Goal: Entertainment & Leisure: Consume media (video, audio)

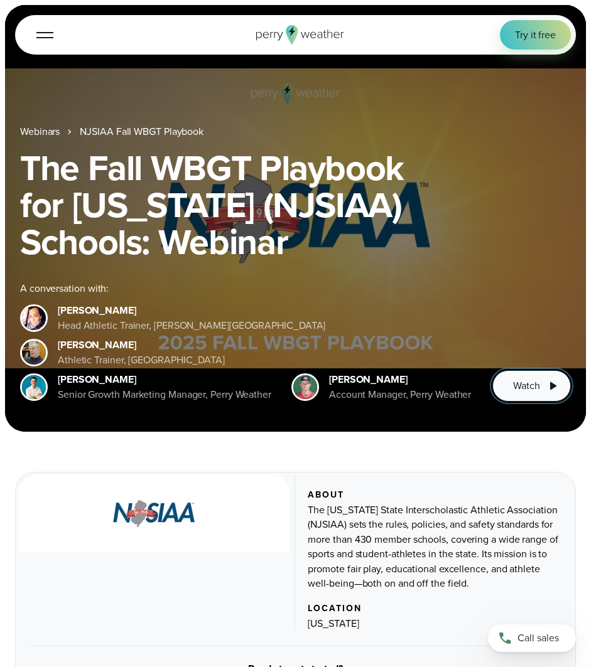
click at [515, 376] on button "Watch" at bounding box center [531, 385] width 78 height 31
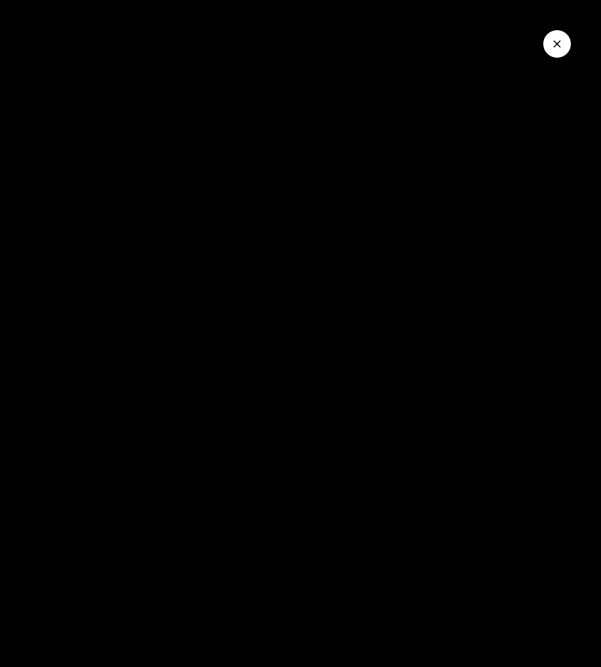
click at [515, 376] on div at bounding box center [300, 333] width 601 height 667
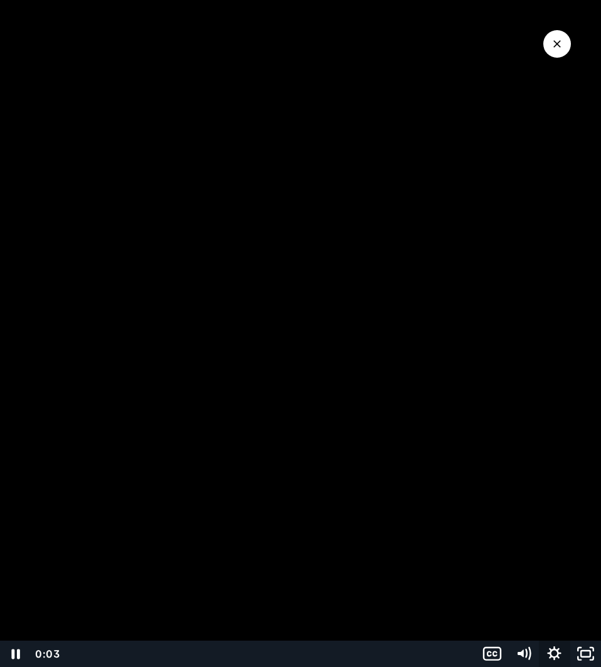
click at [545, 417] on icon "Show settings menu" at bounding box center [554, 654] width 31 height 26
click at [534, 417] on span "Speed" at bounding box center [512, 601] width 55 height 26
click at [547, 417] on label "2x" at bounding box center [554, 601] width 93 height 27
click at [491, 417] on icon "Show captions menu" at bounding box center [490, 654] width 4 height 4
click at [497, 417] on label "English" at bounding box center [523, 595] width 155 height 27
